Goal: Task Accomplishment & Management: Manage account settings

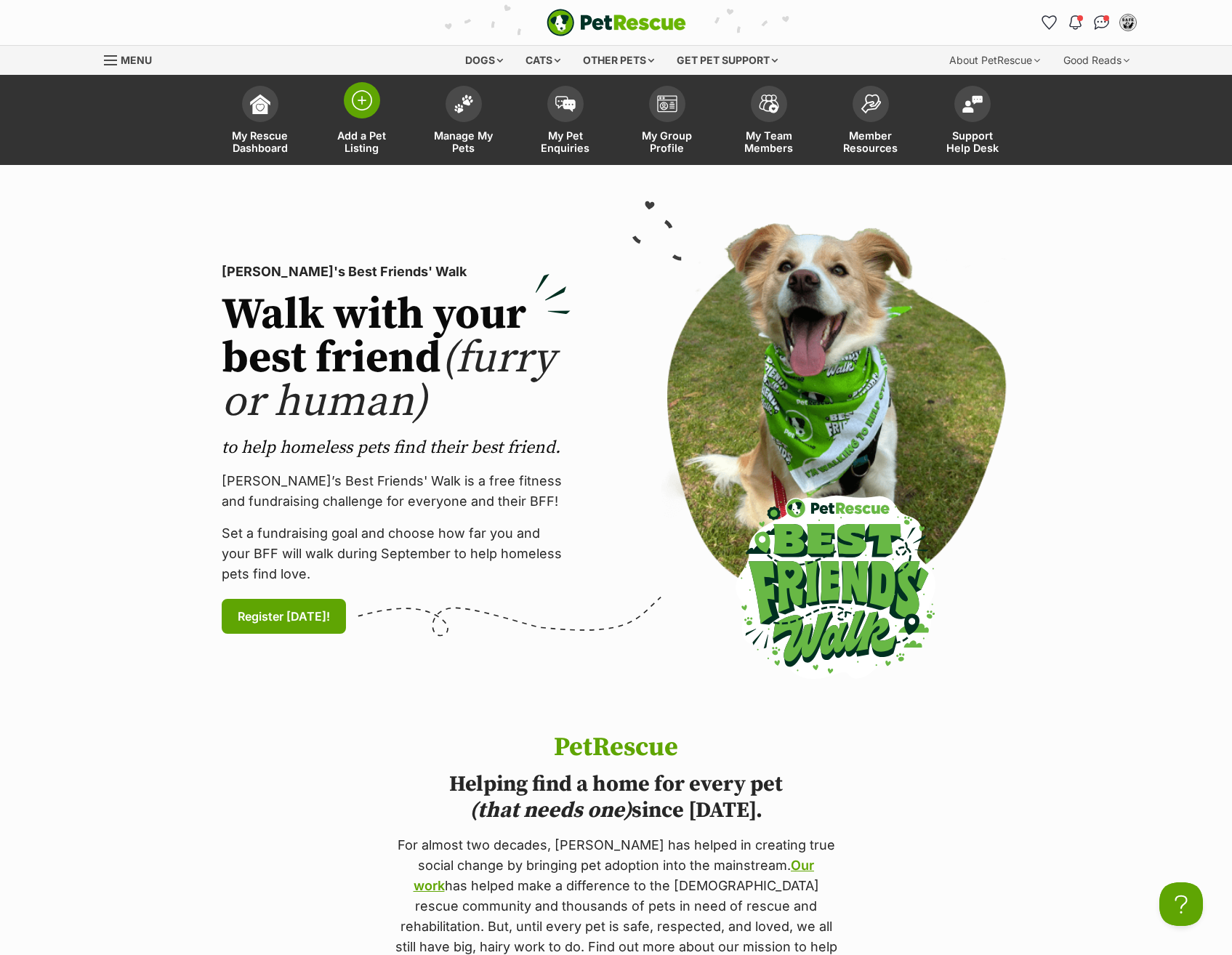
drag, startPoint x: 442, startPoint y: 103, endPoint x: 404, endPoint y: 78, distance: 45.5
click at [442, 103] on link "Manage My Pets" at bounding box center [463, 121] width 102 height 87
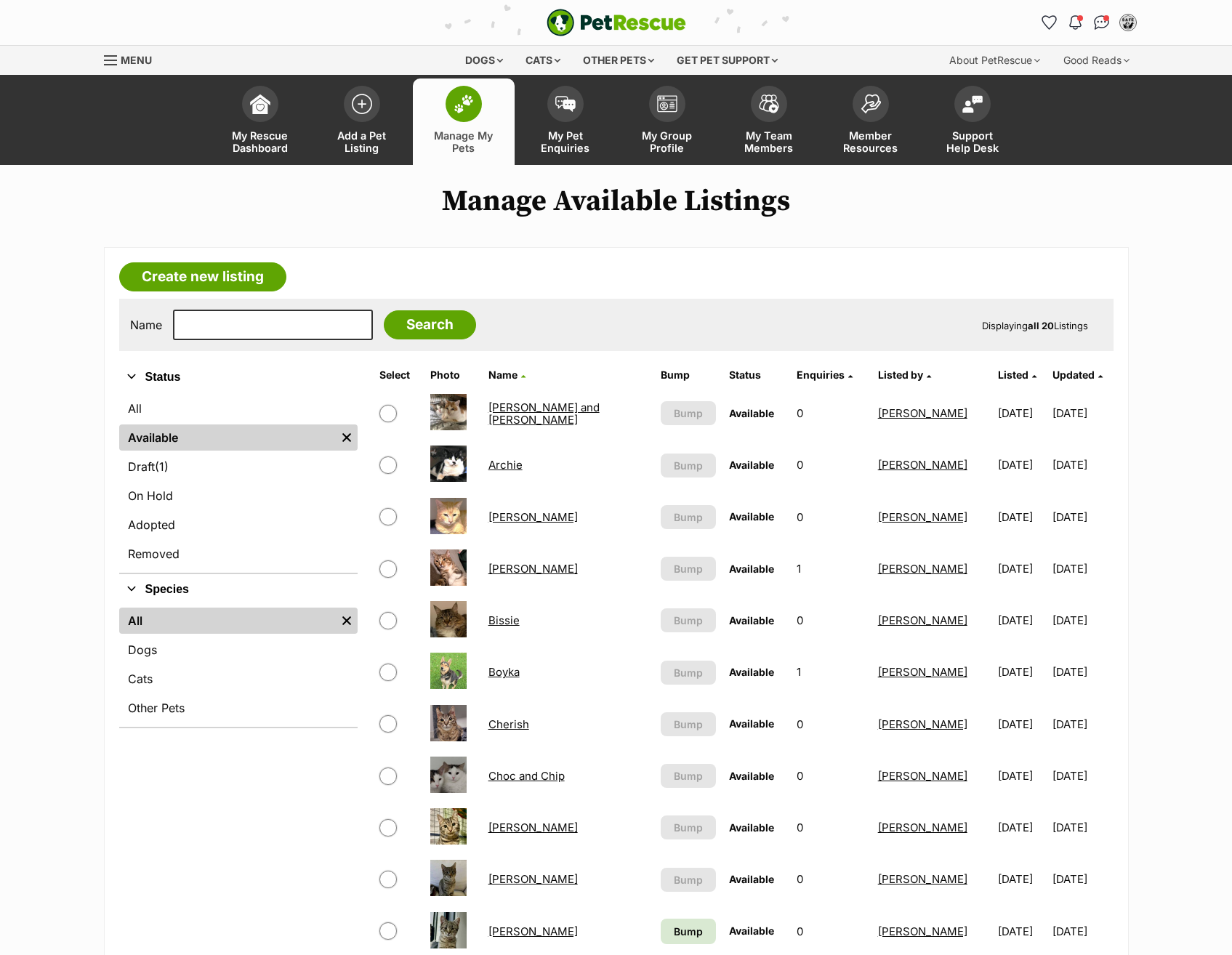
click at [388, 412] on input "checkbox" at bounding box center [388, 414] width 18 height 18
checkbox input "true"
click at [391, 722] on input "checkbox" at bounding box center [388, 724] width 18 height 18
checkbox input "true"
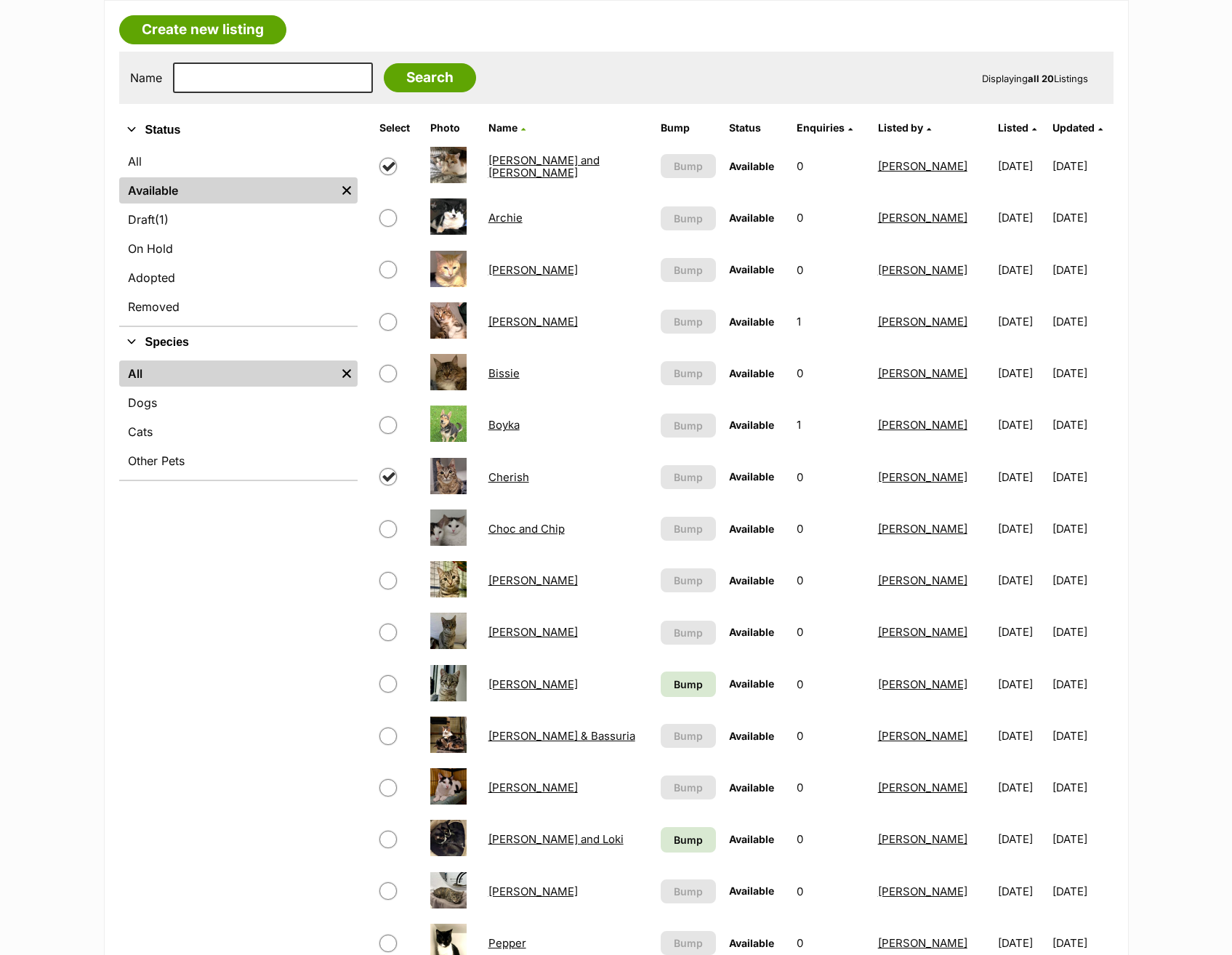
scroll to position [291, 0]
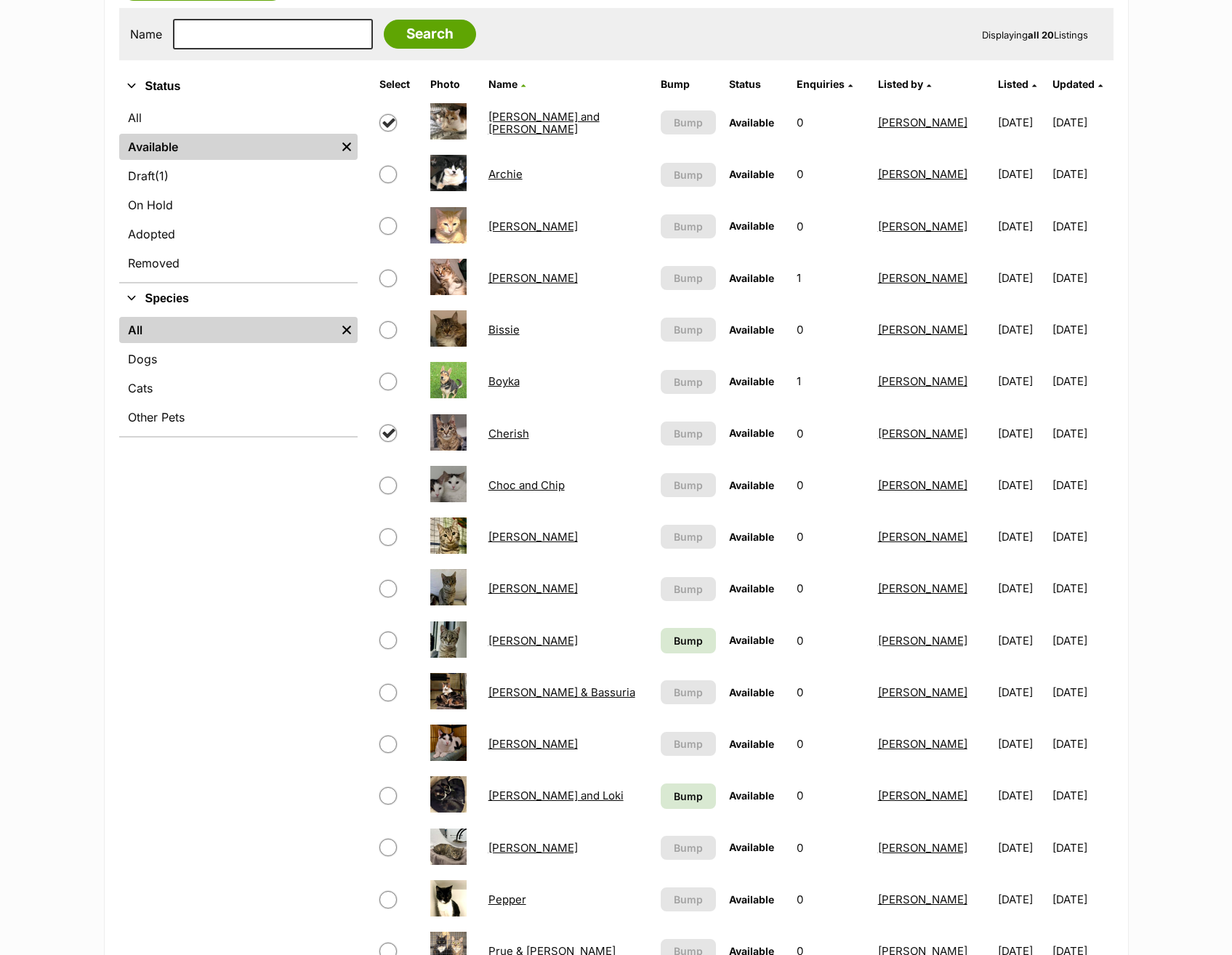
click at [388, 593] on input "checkbox" at bounding box center [388, 589] width 18 height 18
checkbox input "true"
click at [385, 636] on input "checkbox" at bounding box center [388, 640] width 18 height 18
checkbox input "true"
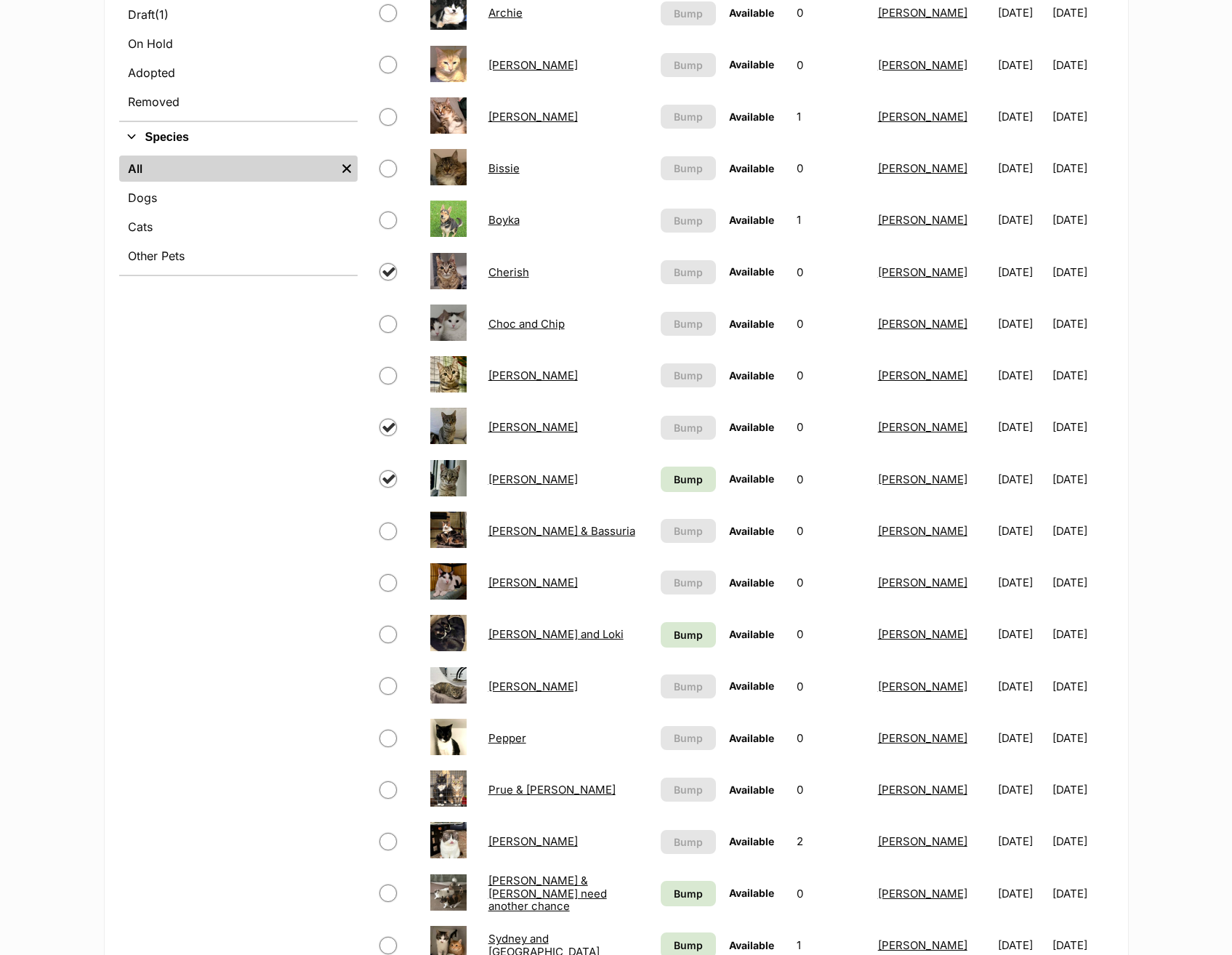
scroll to position [509, 0]
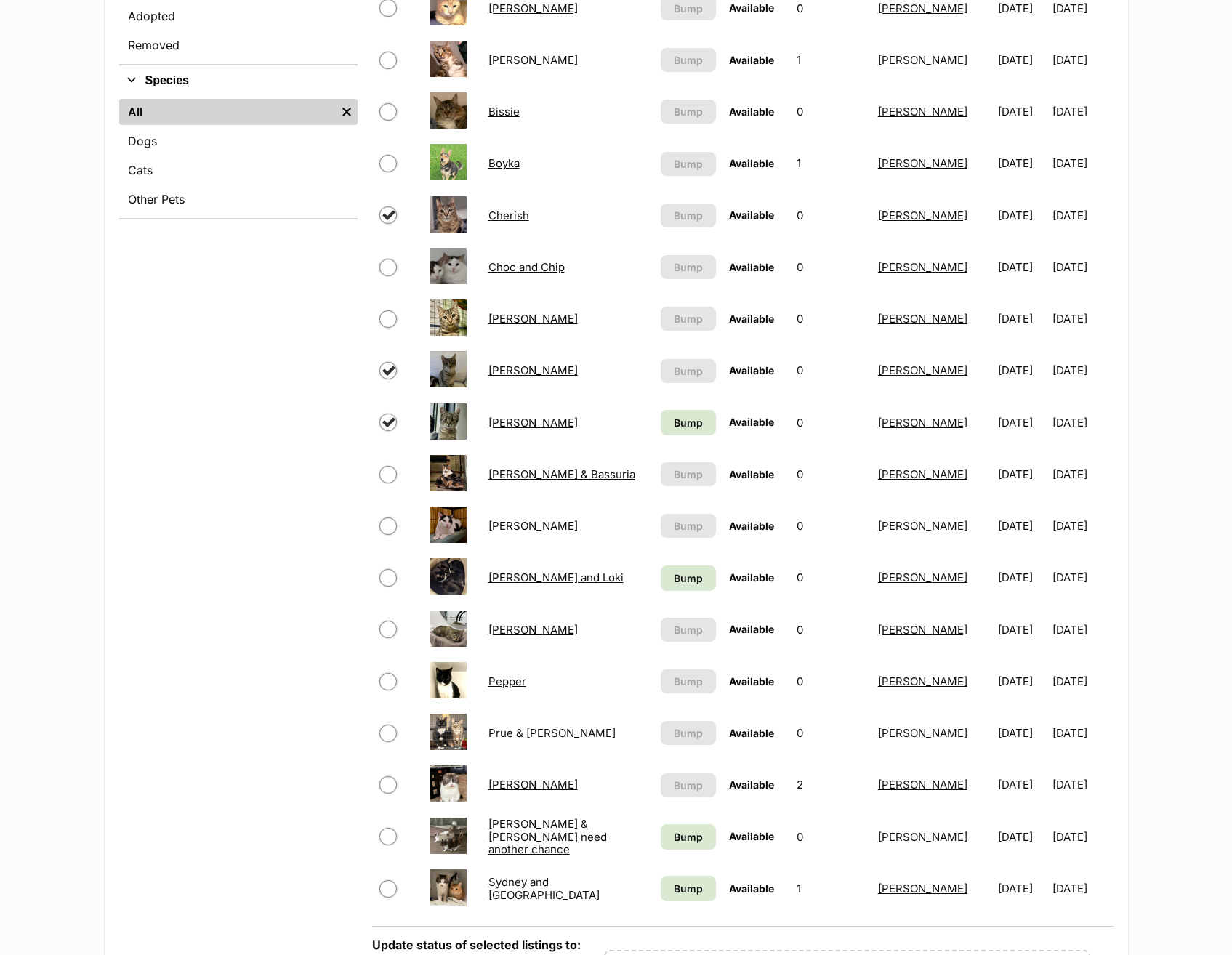
click at [391, 590] on td at bounding box center [398, 578] width 49 height 50
click at [391, 580] on input "checkbox" at bounding box center [388, 578] width 18 height 18
checkbox input "true"
click at [396, 675] on span at bounding box center [398, 681] width 38 height 18
click at [391, 675] on input "checkbox" at bounding box center [388, 681] width 18 height 18
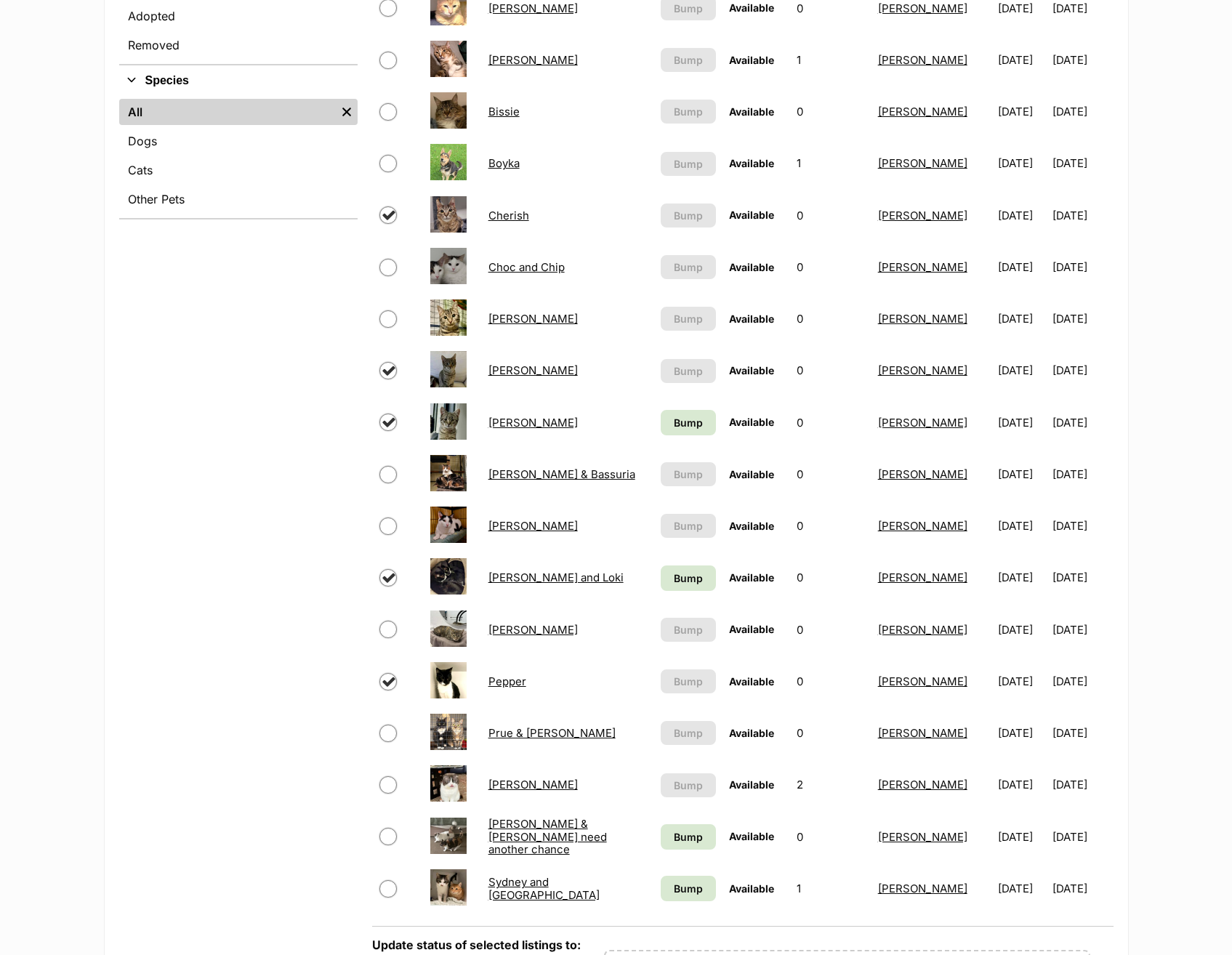
checkbox input "true"
click at [395, 785] on input "checkbox" at bounding box center [388, 784] width 18 height 18
checkbox input "true"
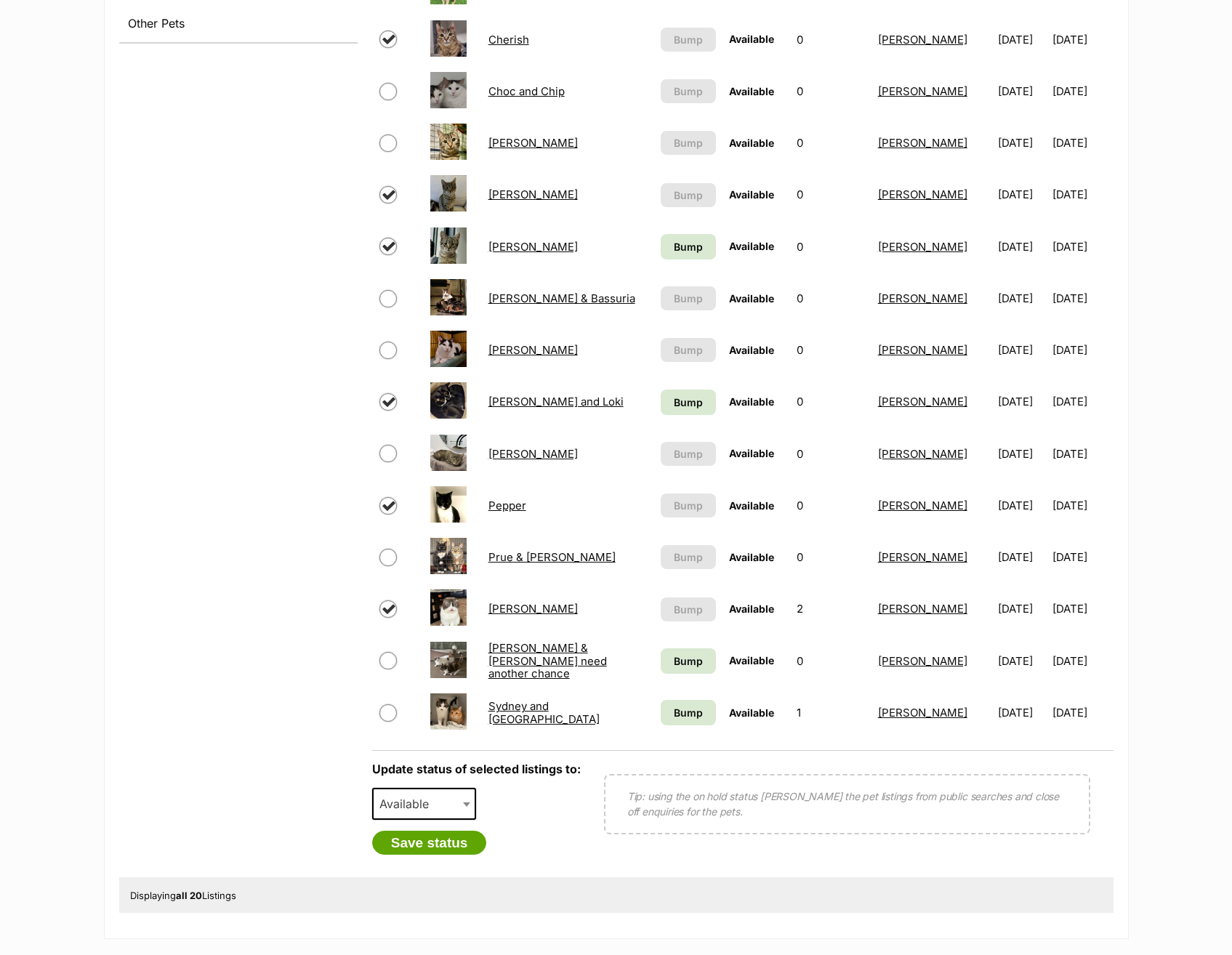
scroll to position [799, 0]
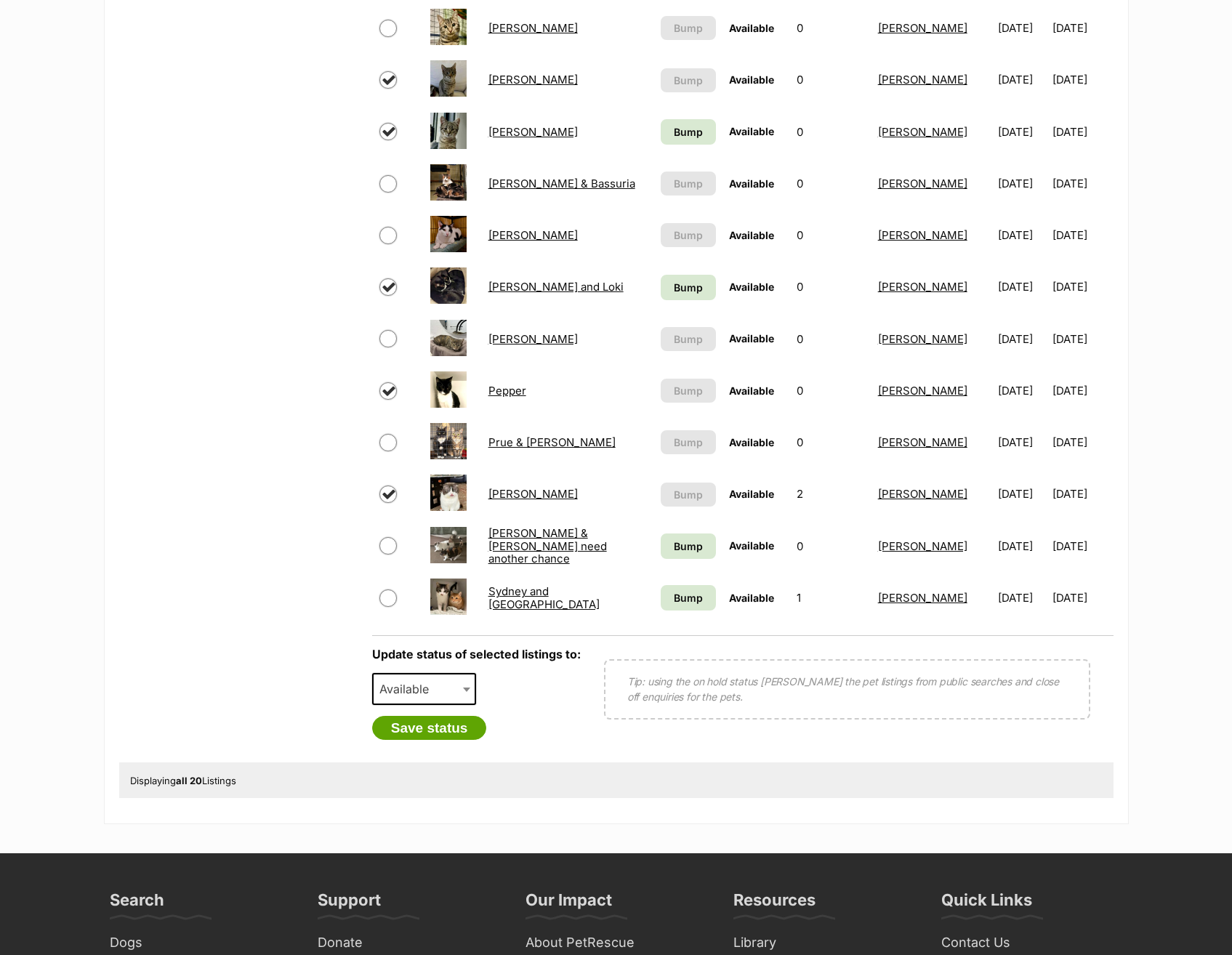
click at [472, 689] on span at bounding box center [469, 689] width 15 height 32
select select "rehomed"
click at [445, 740] on button "Save status" at bounding box center [429, 728] width 115 height 25
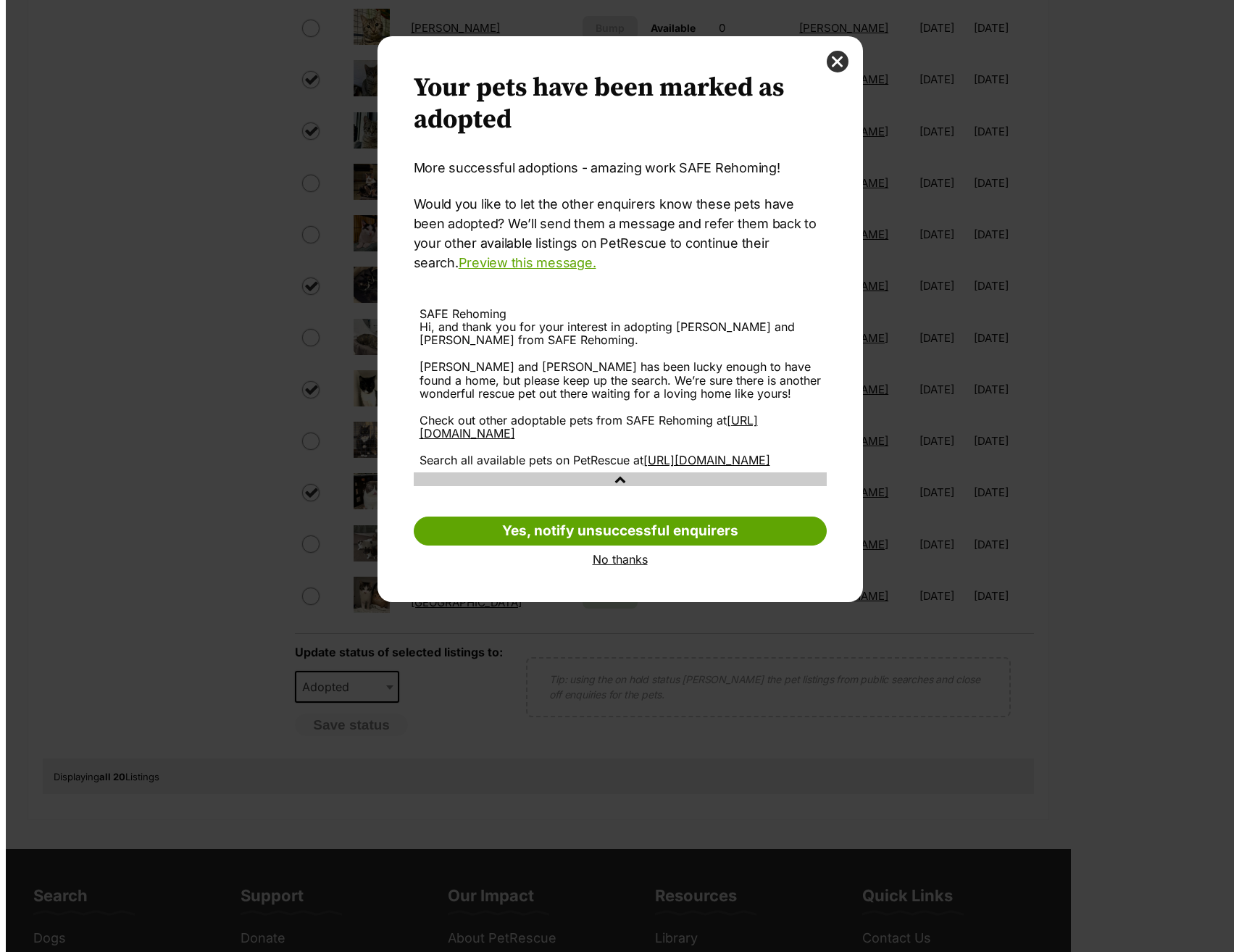
scroll to position [0, 0]
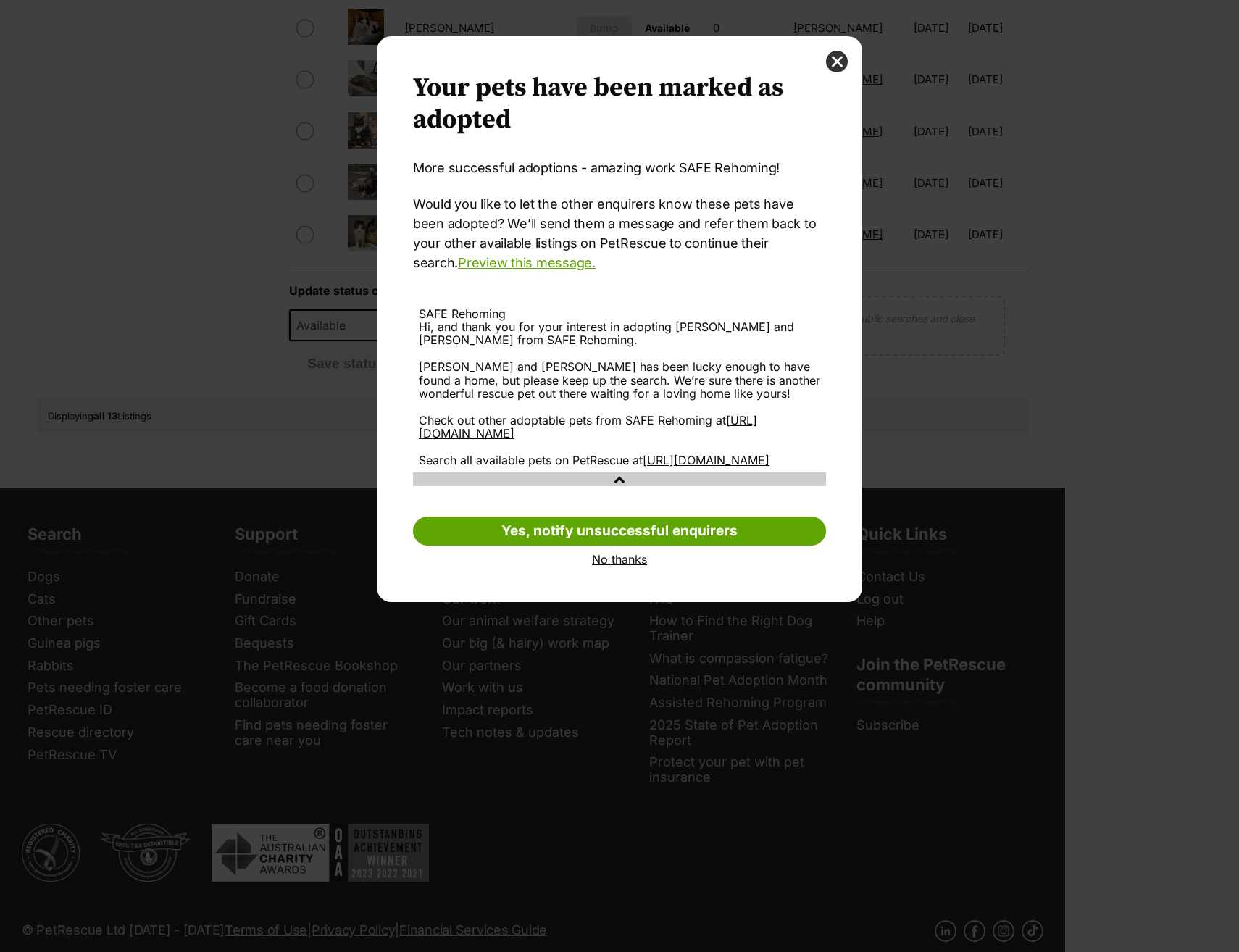
click at [631, 566] on link "No thanks" at bounding box center [620, 559] width 413 height 13
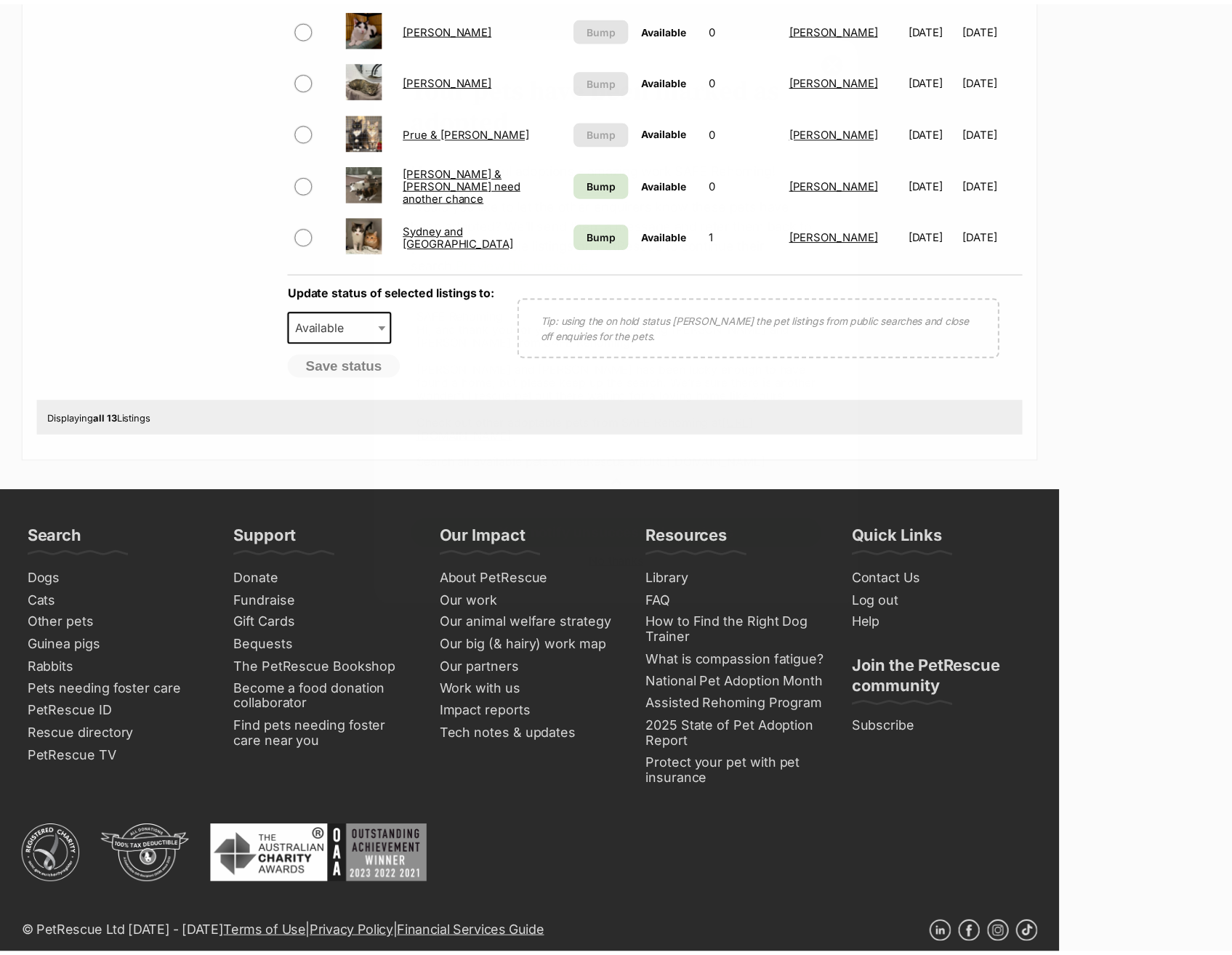
scroll to position [799, 0]
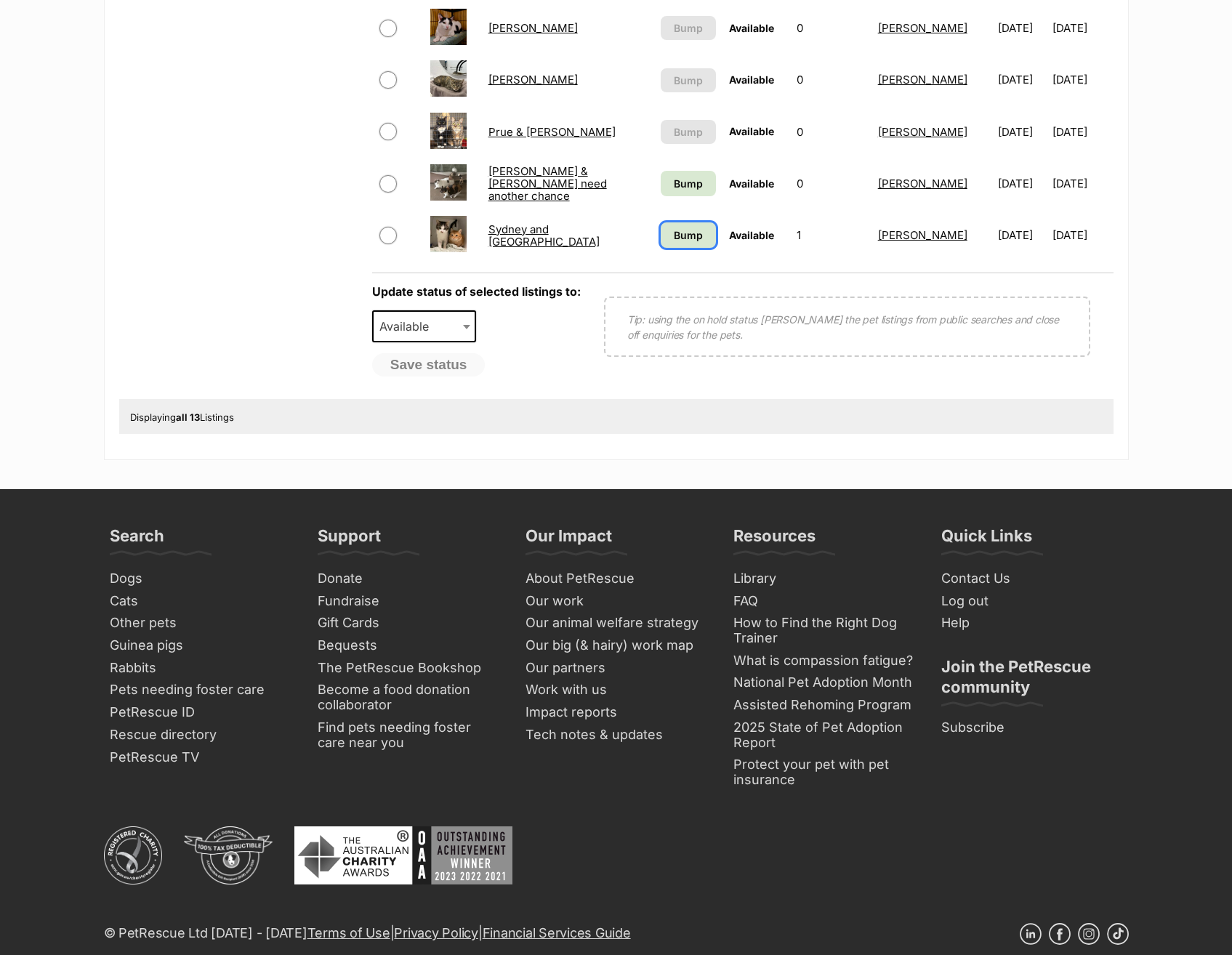
click at [679, 223] on link "Bump" at bounding box center [688, 235] width 55 height 25
click at [685, 188] on span "Bump" at bounding box center [688, 184] width 29 height 15
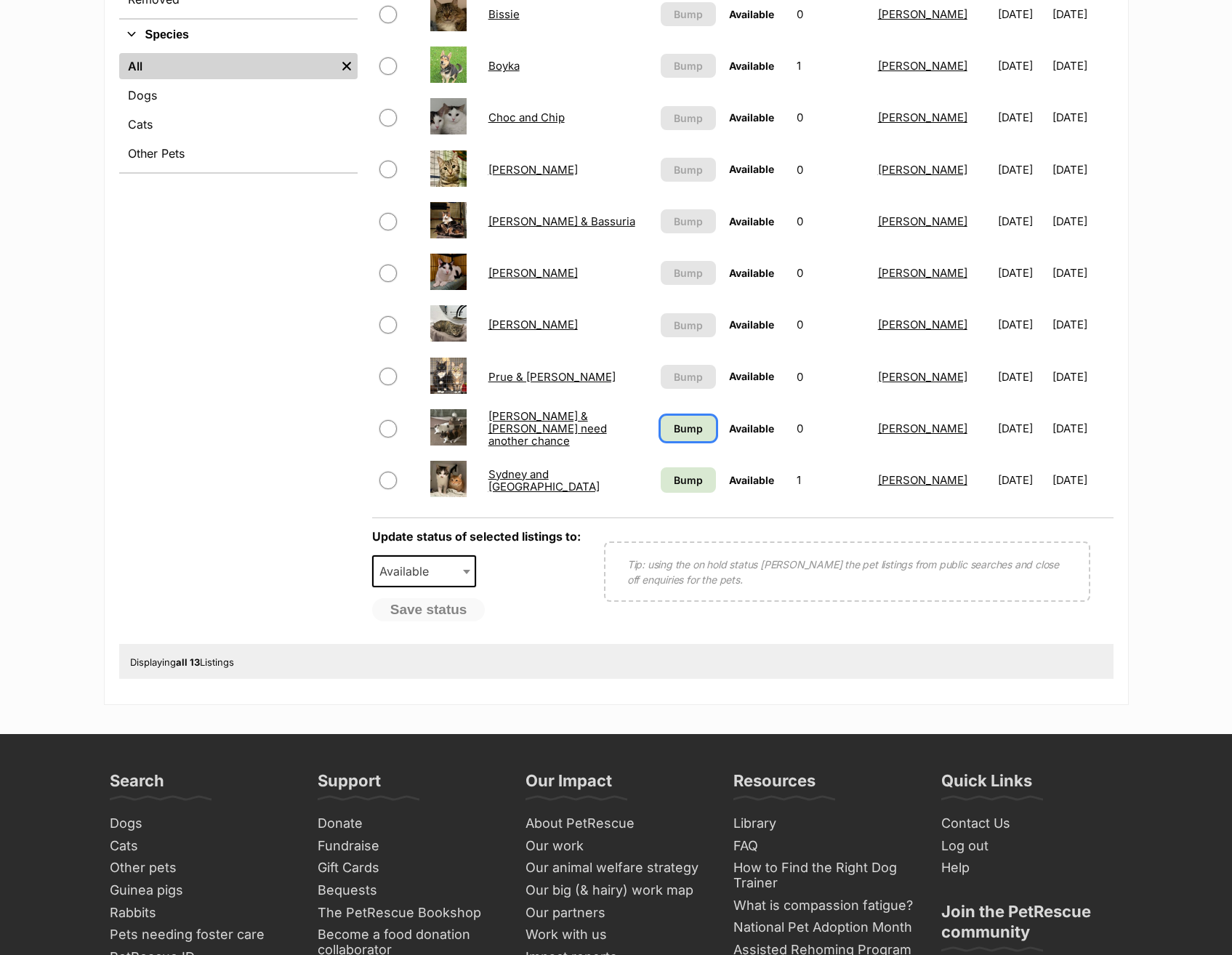
scroll to position [291, 0]
